Goal: Task Accomplishment & Management: Manage account settings

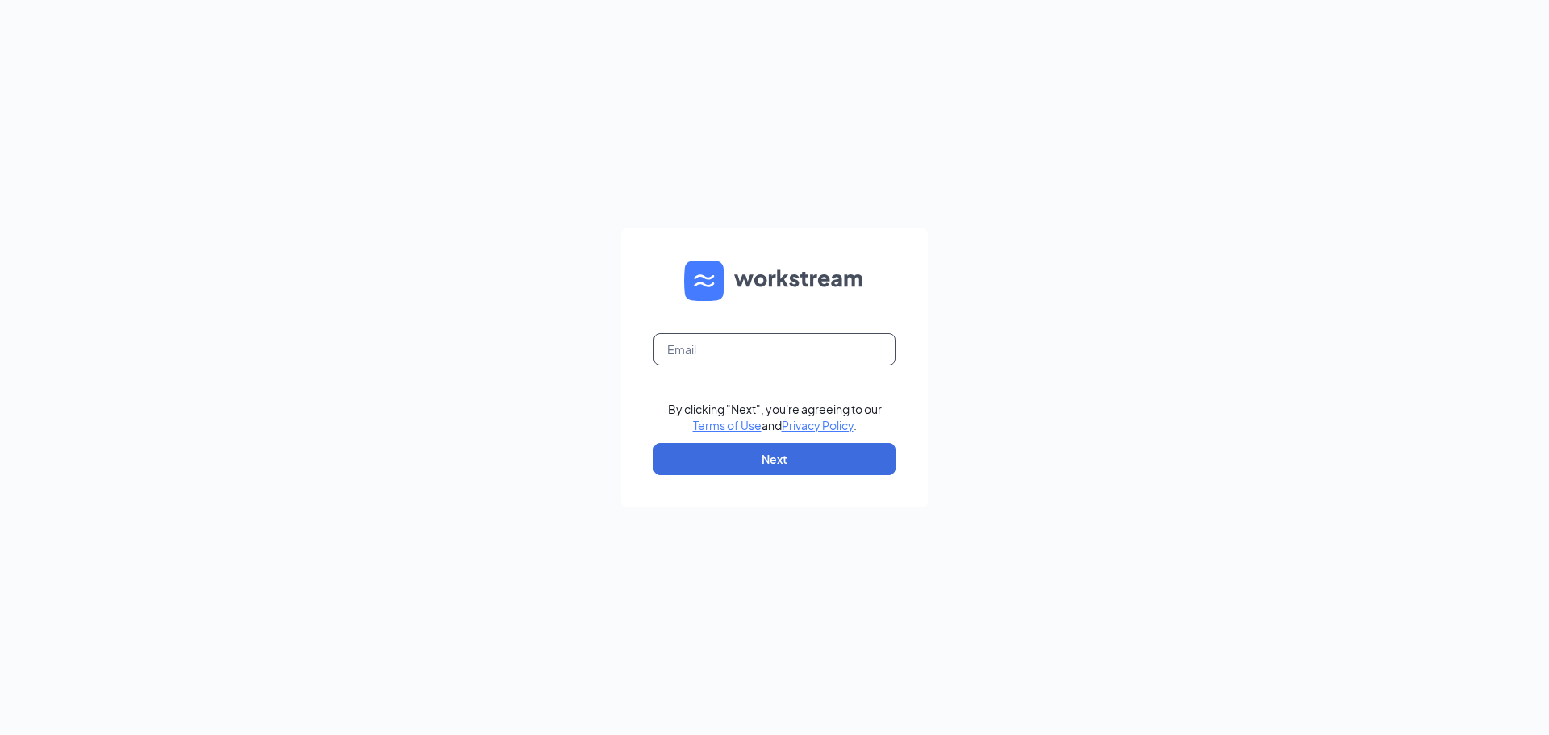
click at [792, 349] on input "text" at bounding box center [775, 349] width 242 height 32
type input "[EMAIL_ADDRESS][DEMOGRAPHIC_DATA][DOMAIN_NAME]"
click at [850, 457] on button "Next" at bounding box center [775, 459] width 242 height 32
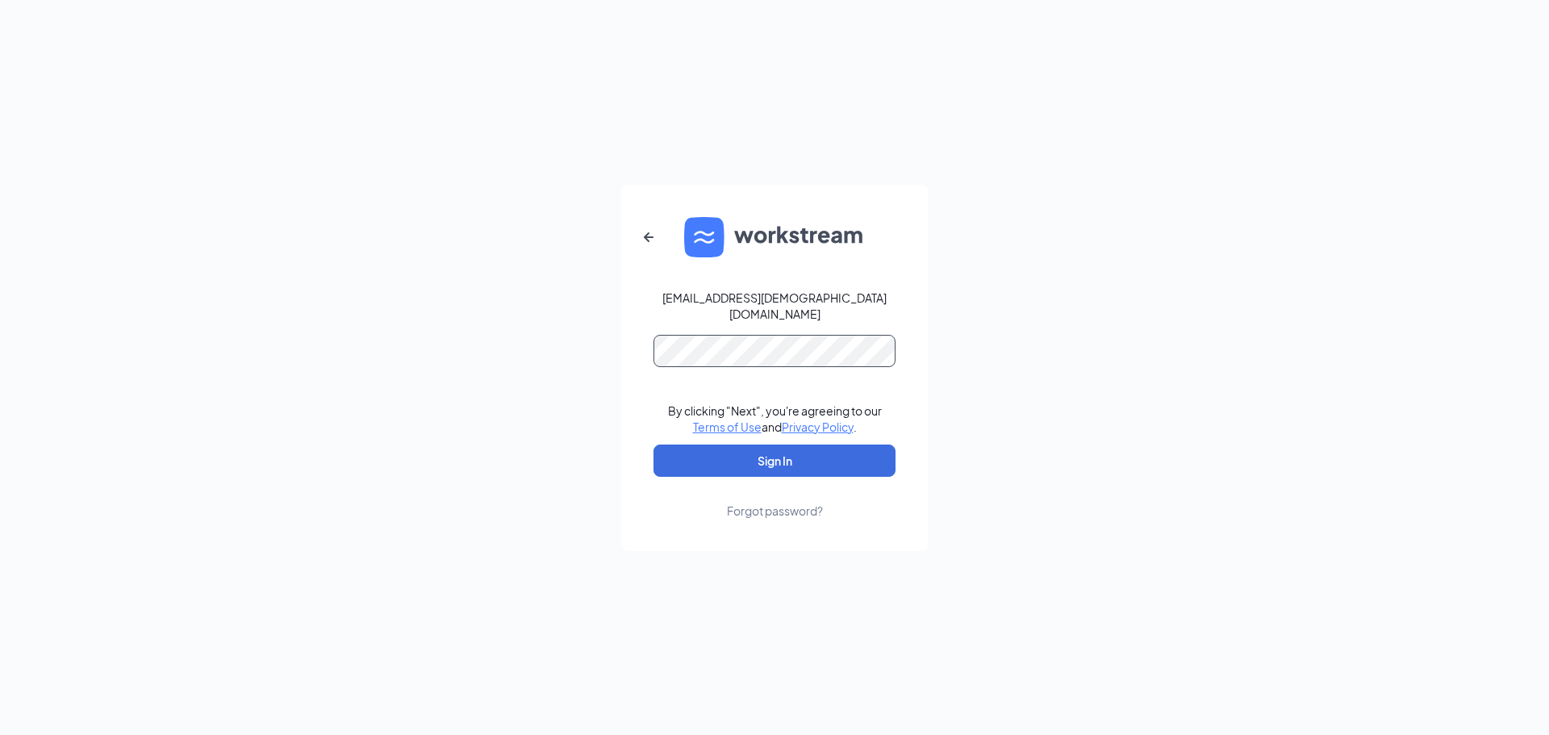
click at [654, 445] on button "Sign In" at bounding box center [775, 461] width 242 height 32
